Goal: Check status: Check status

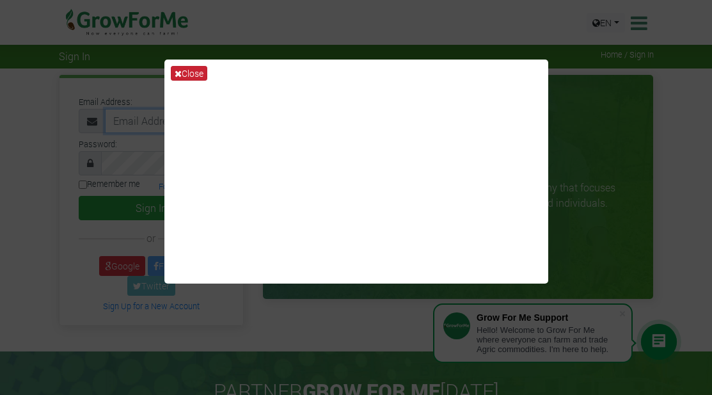
type input "[EMAIL_ADDRESS][DOMAIN_NAME]"
click at [180, 70] on icon at bounding box center [178, 73] width 7 height 9
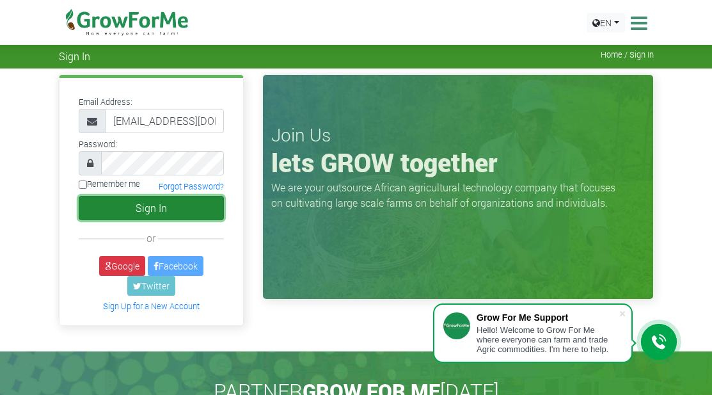
click at [154, 208] on button "Sign In" at bounding box center [152, 208] width 146 height 24
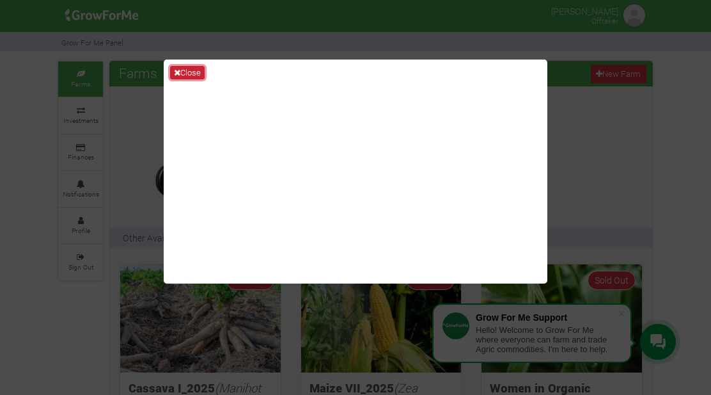
click at [191, 71] on button "Close" at bounding box center [187, 73] width 35 height 14
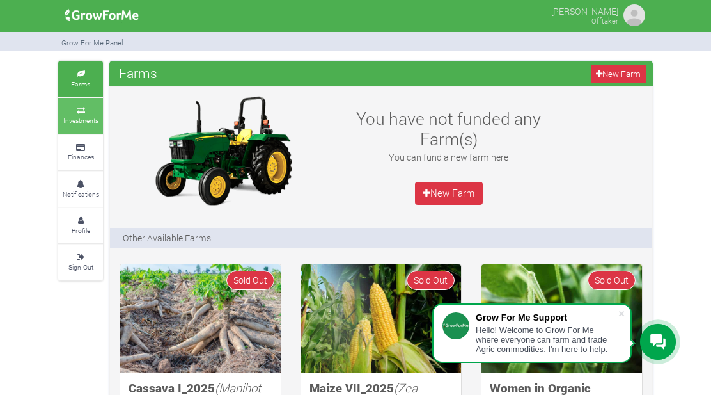
click at [81, 119] on small "Investments" at bounding box center [80, 120] width 35 height 9
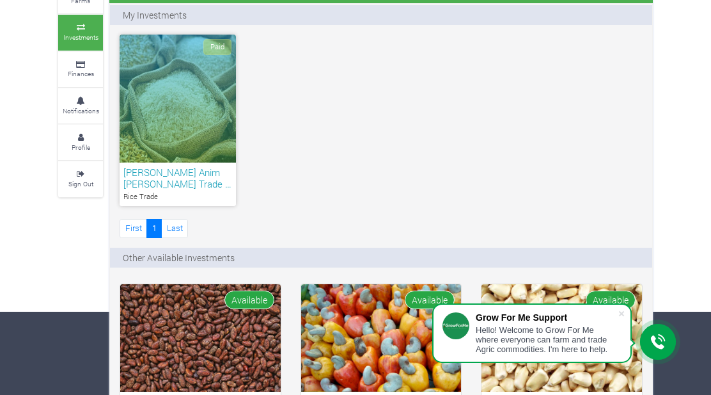
scroll to position [84, 0]
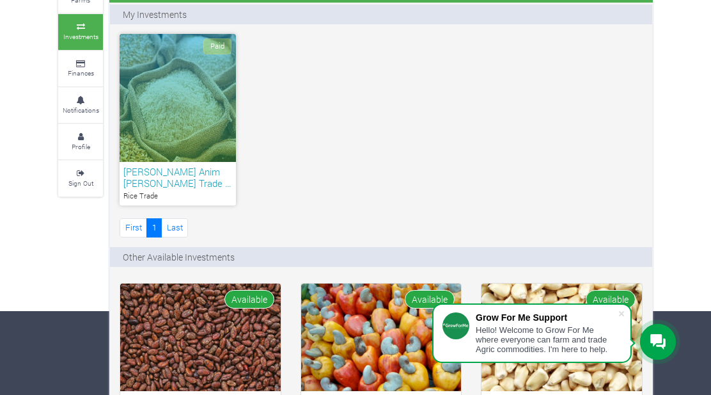
click at [177, 118] on div "Paid" at bounding box center [178, 98] width 116 height 128
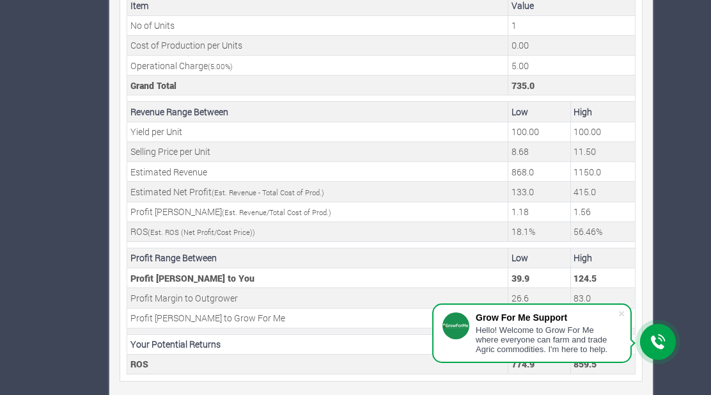
scroll to position [495, 0]
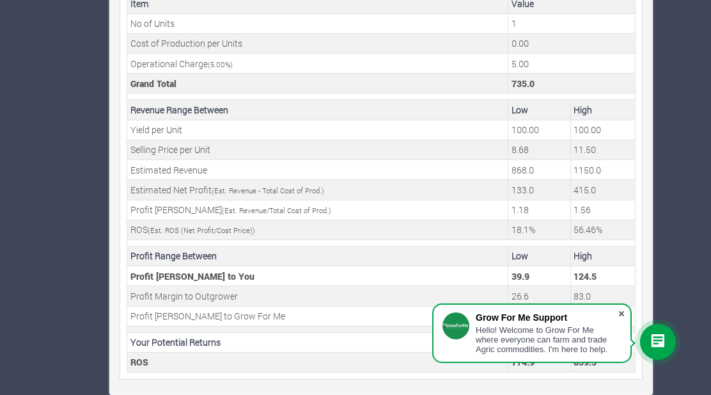
click at [617, 310] on span at bounding box center [621, 313] width 13 height 13
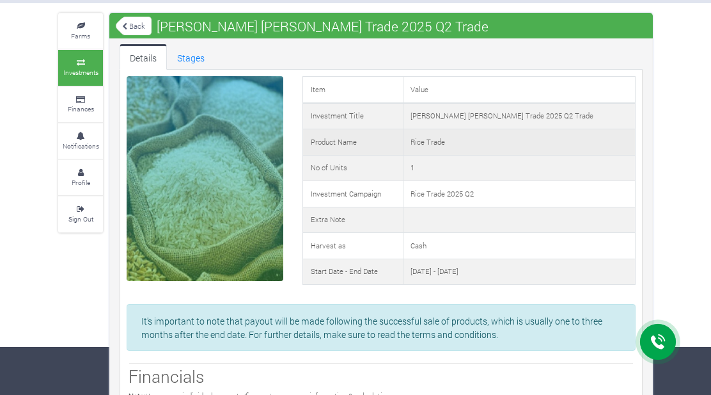
scroll to position [0, 0]
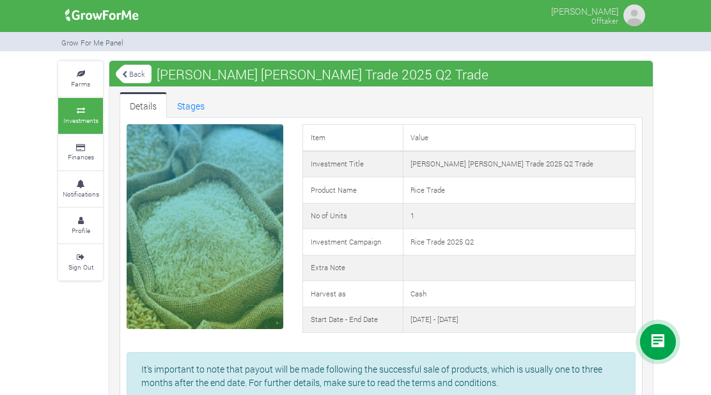
click at [139, 76] on link "Back" at bounding box center [134, 73] width 36 height 21
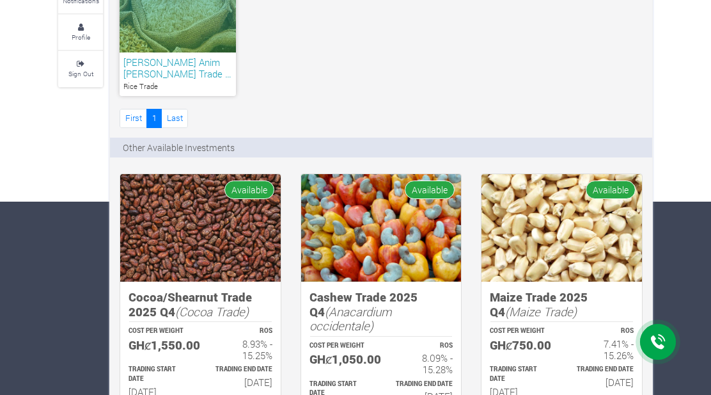
scroll to position [192, 0]
